Goal: Task Accomplishment & Management: Use online tool/utility

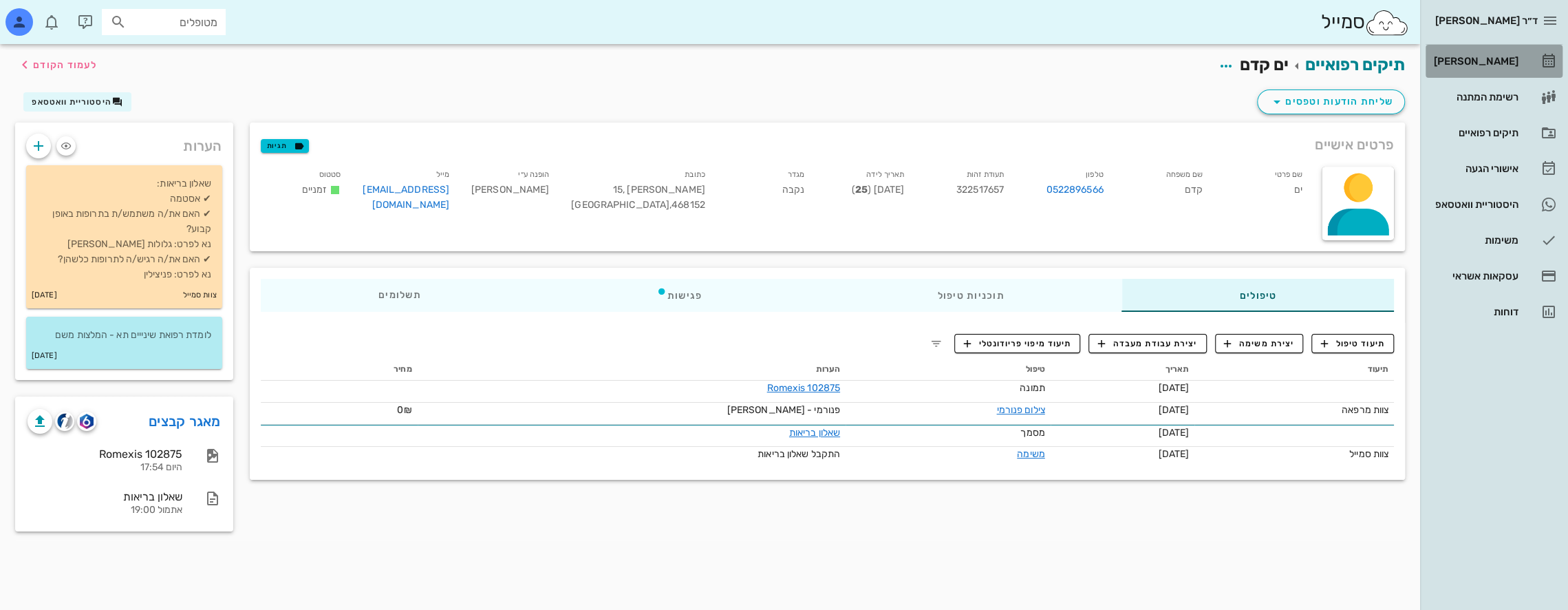
click at [1480, 53] on div "[PERSON_NAME]" at bounding box center [1475, 61] width 87 height 22
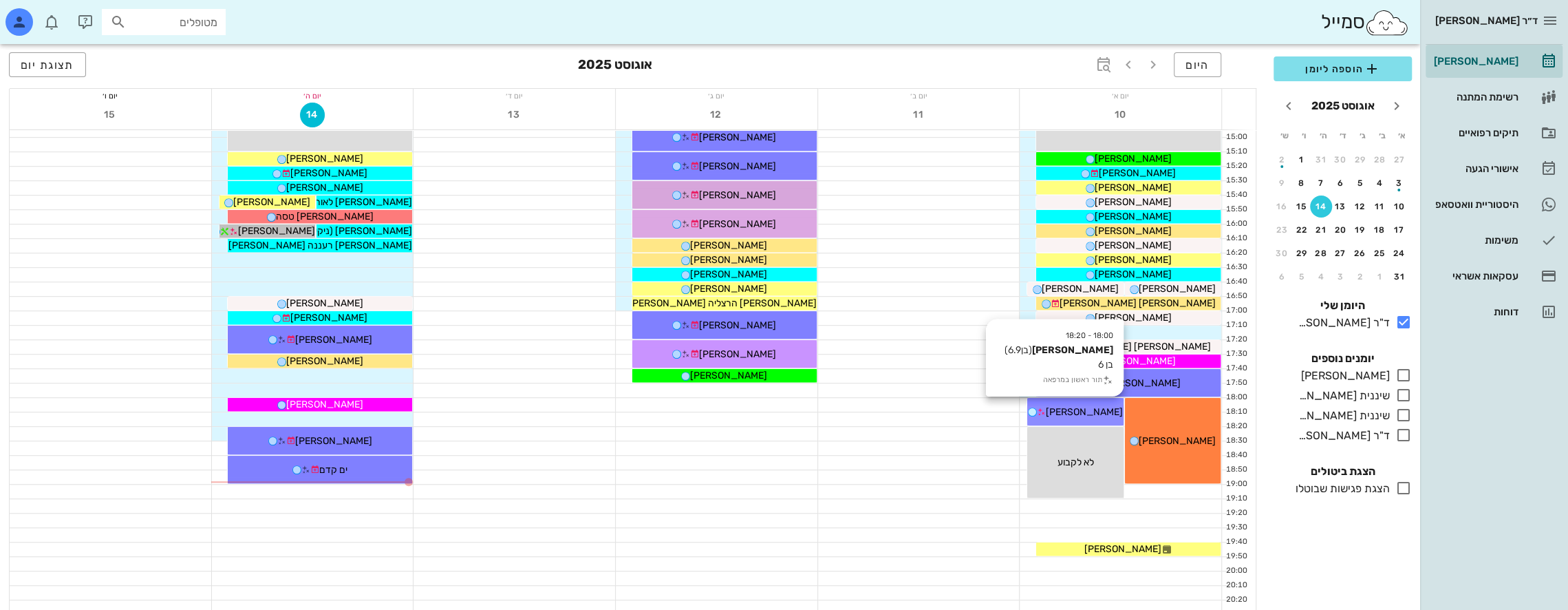
scroll to position [734, 0]
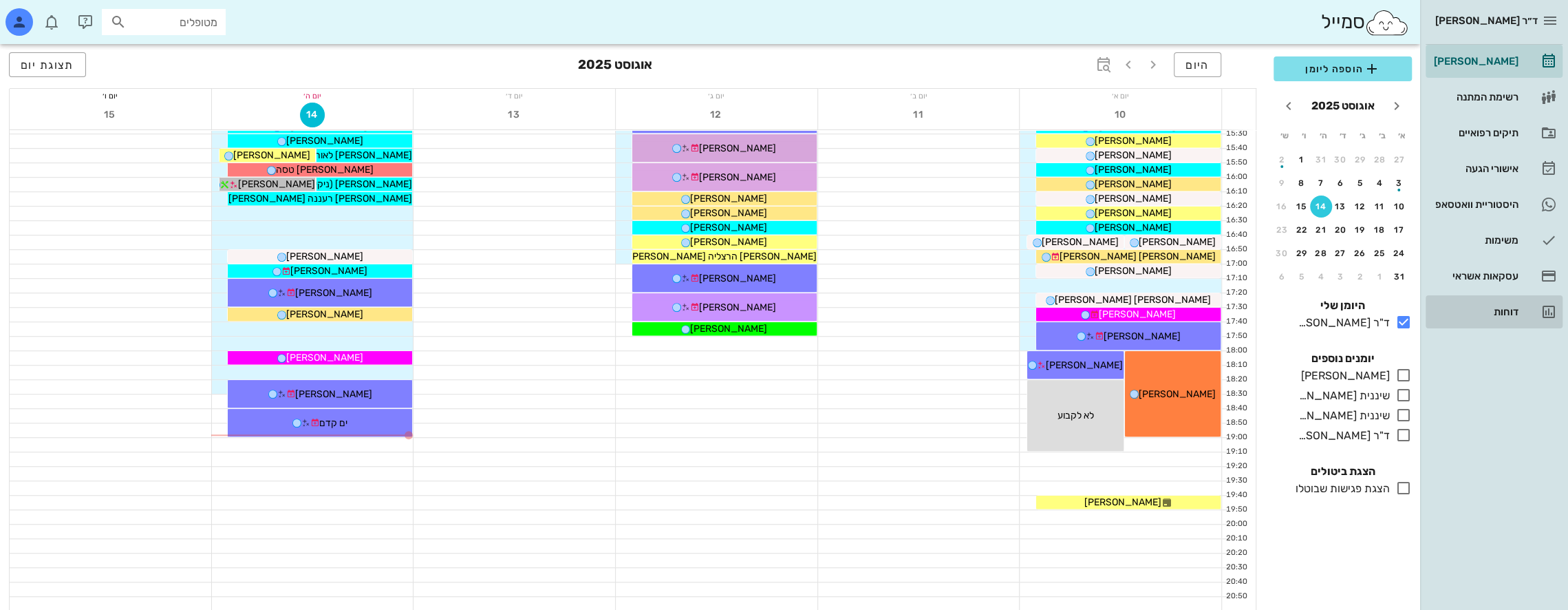
click at [1514, 310] on div "דוחות" at bounding box center [1475, 312] width 87 height 11
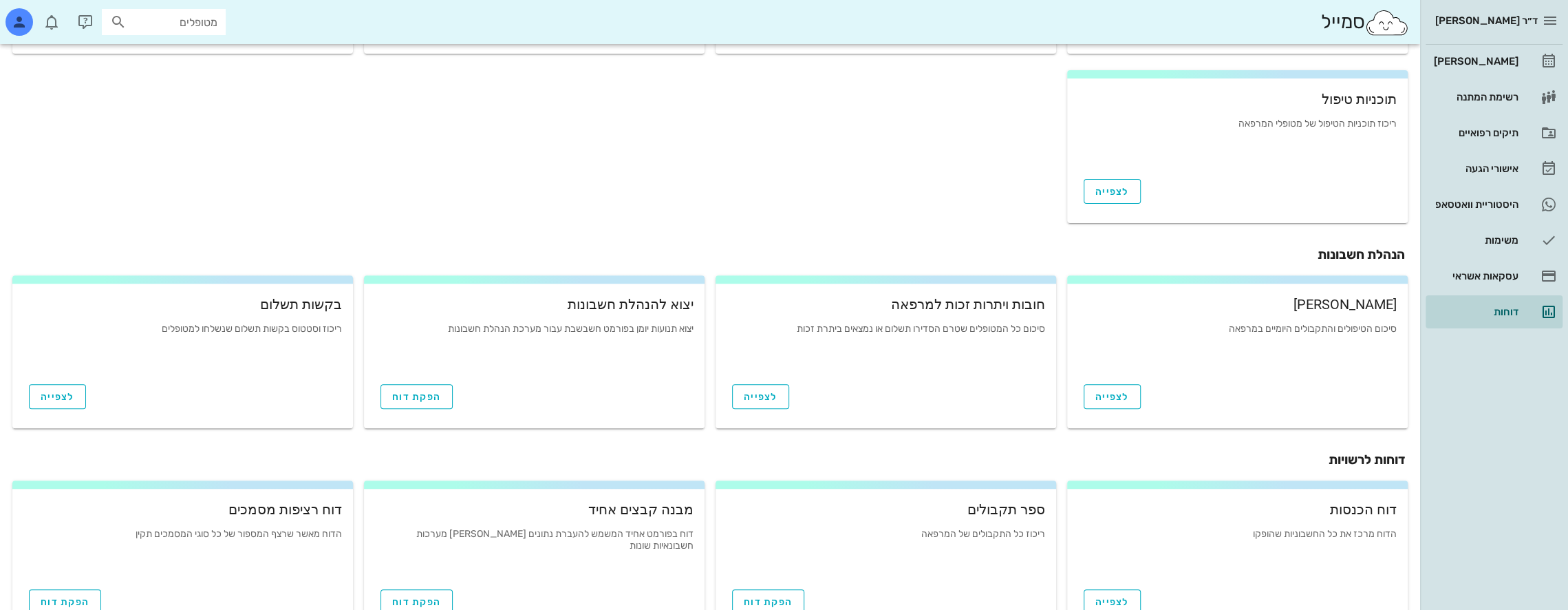
scroll to position [407, 0]
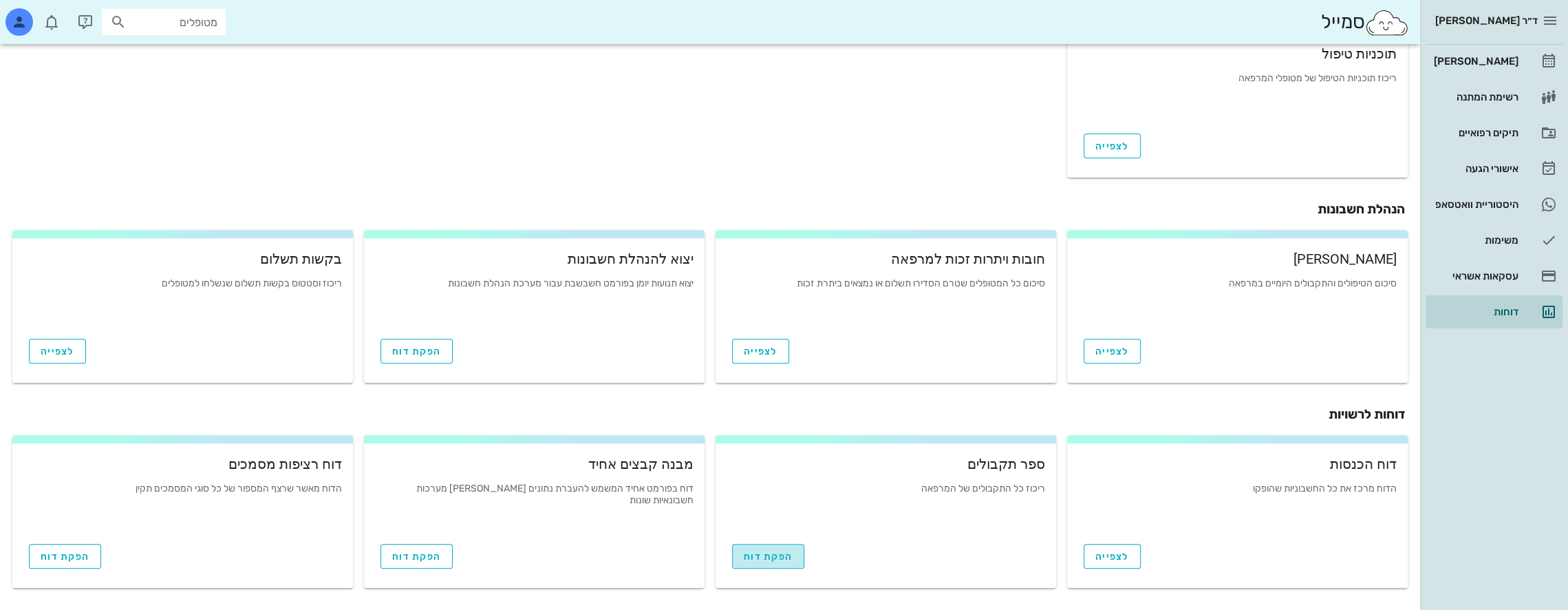
click at [791, 558] on span "הפקת דוח" at bounding box center [767, 557] width 48 height 11
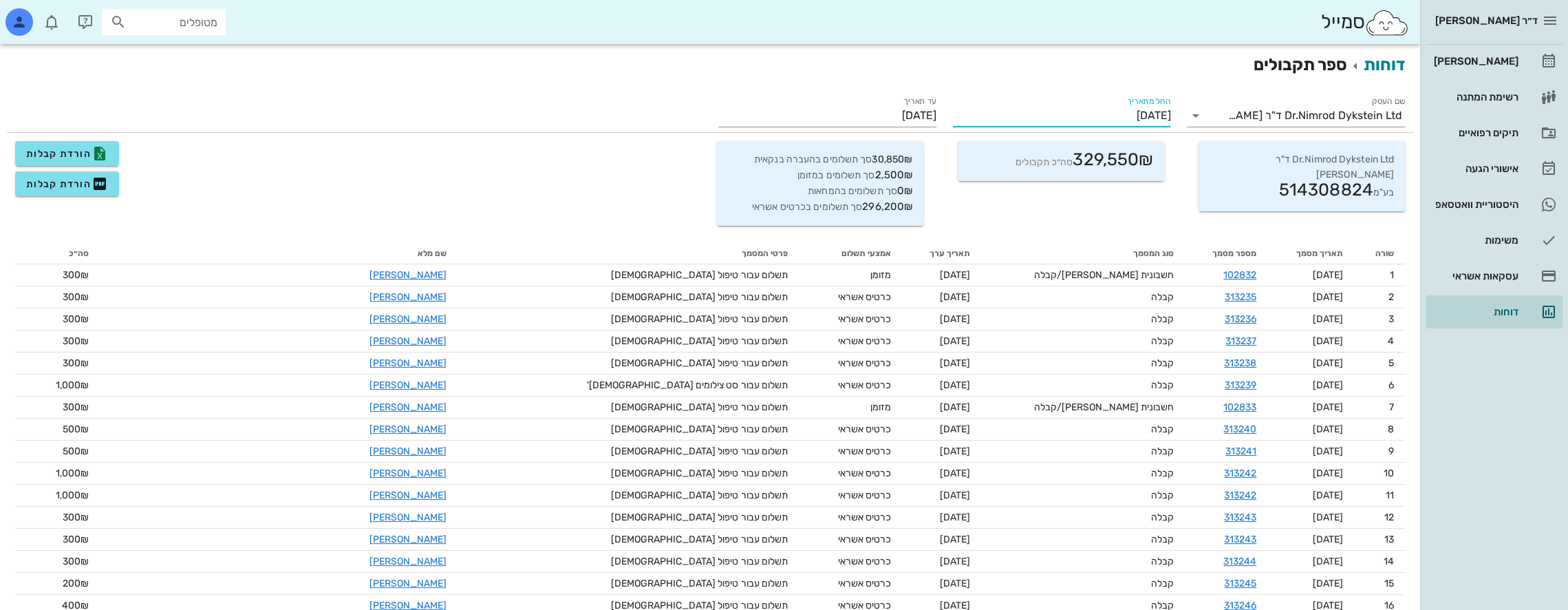
click at [1047, 110] on input "[DATE]" at bounding box center [1061, 115] width 218 height 22
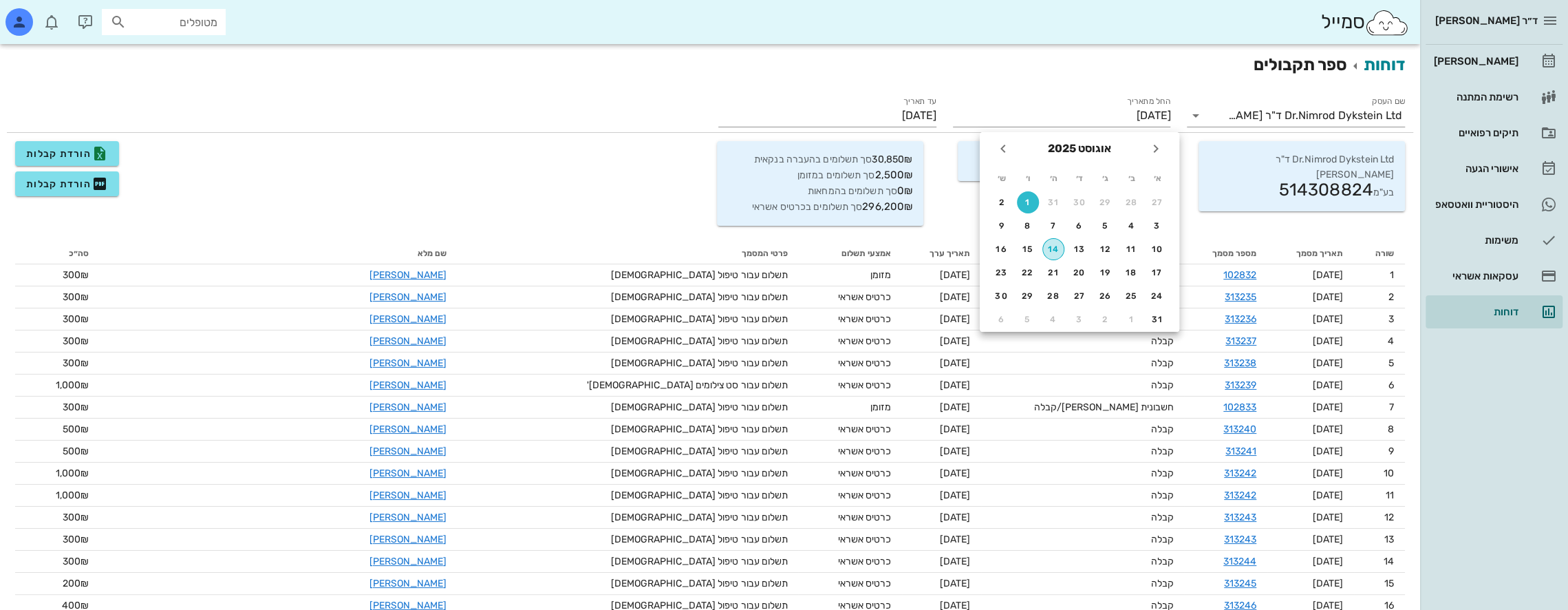
click at [1051, 246] on div "14" at bounding box center [1054, 249] width 21 height 10
type input "[DATE]"
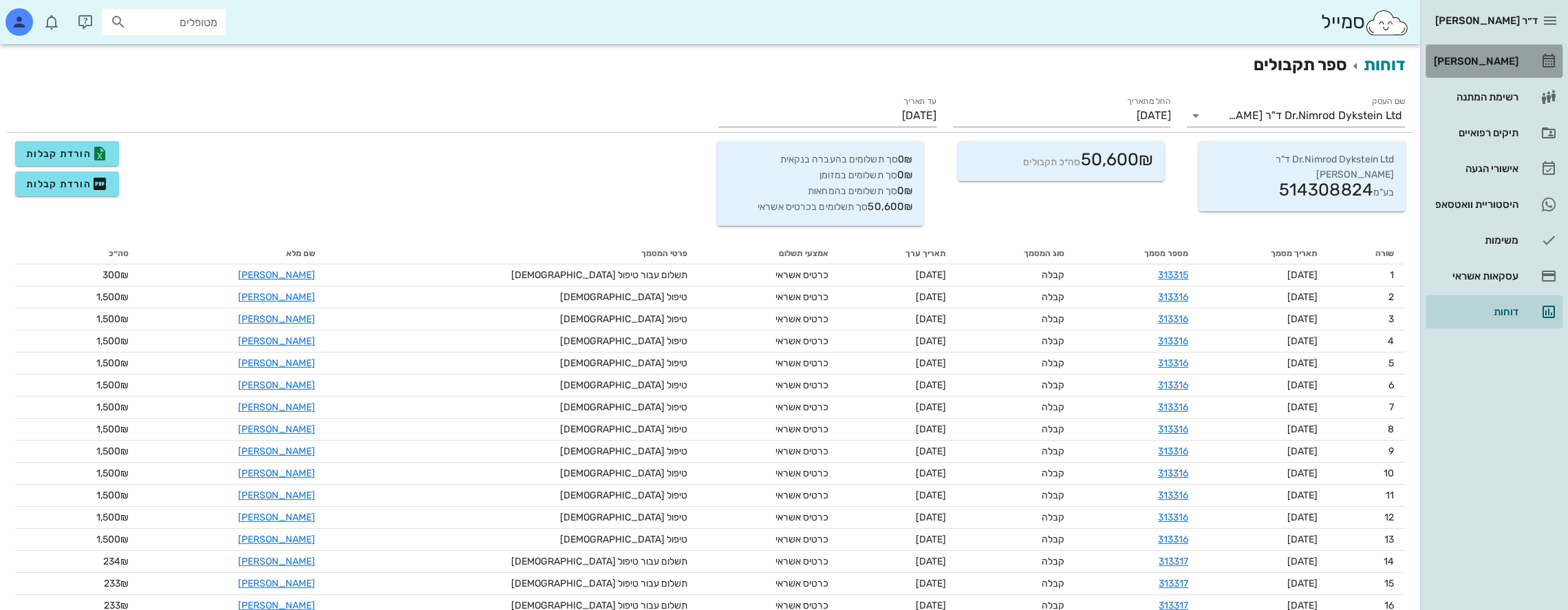
click at [1487, 76] on link "[PERSON_NAME]" at bounding box center [1494, 61] width 137 height 33
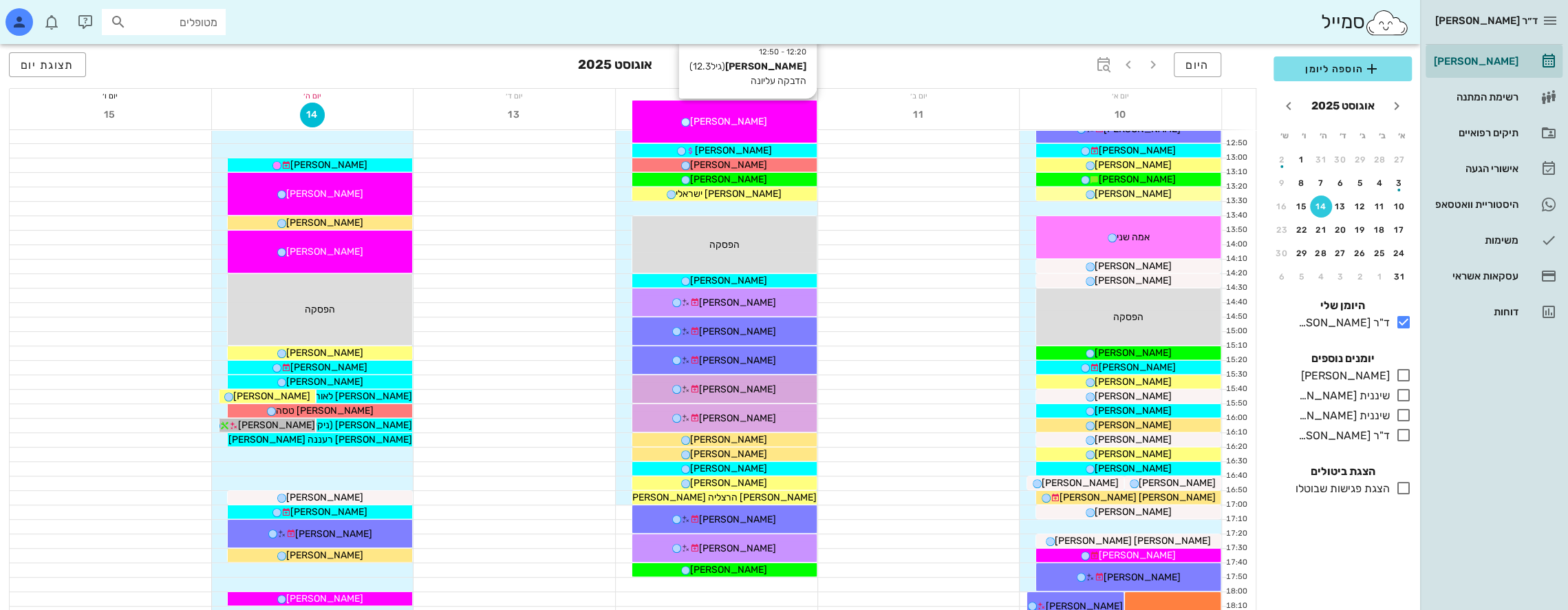
scroll to position [551, 0]
